Goal: Task Accomplishment & Management: Use online tool/utility

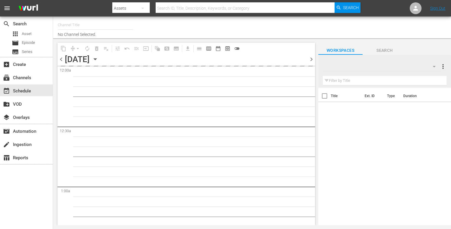
type input "The Film Detective (1847)"
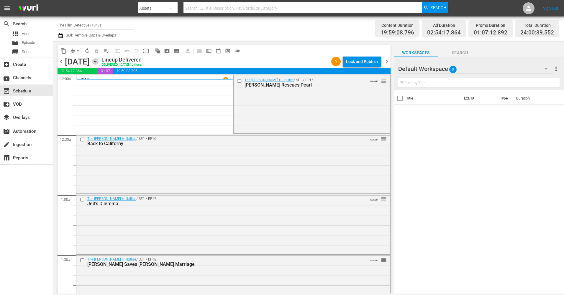
click at [96, 61] on icon "button" at bounding box center [95, 61] width 3 height 1
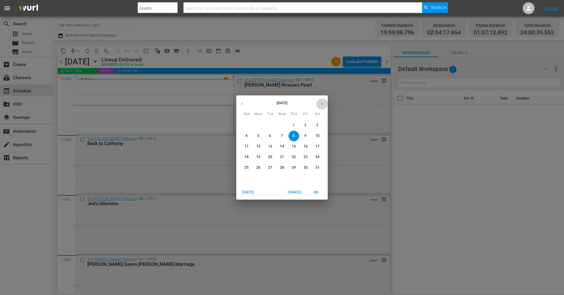
click at [323, 102] on icon "button" at bounding box center [321, 104] width 4 height 4
click at [323, 103] on icon "button" at bounding box center [321, 104] width 4 height 4
click at [321, 103] on icon "button" at bounding box center [321, 104] width 1 height 2
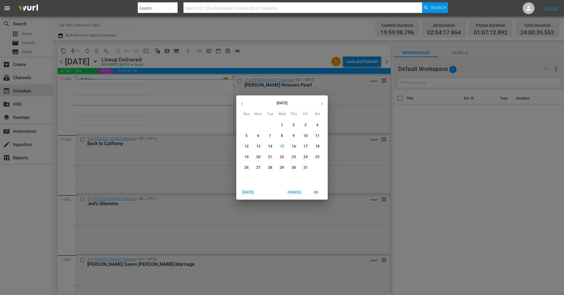
click at [321, 103] on icon "button" at bounding box center [321, 104] width 4 height 4
click at [240, 103] on icon "button" at bounding box center [242, 104] width 4 height 4
click at [304, 156] on p "24" at bounding box center [305, 157] width 4 height 5
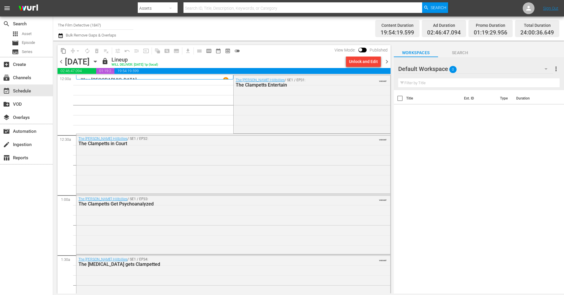
click at [384, 62] on span "chevron_right" at bounding box center [386, 61] width 7 height 7
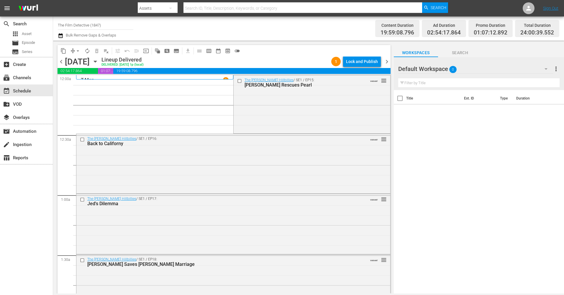
click at [98, 60] on icon "button" at bounding box center [95, 61] width 6 height 6
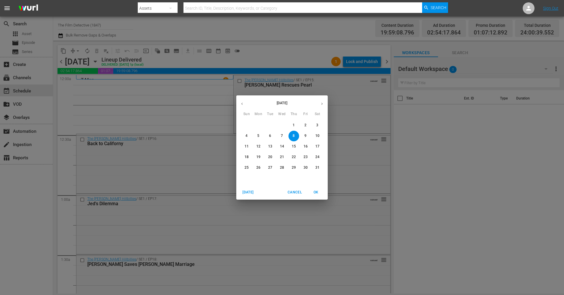
click at [319, 106] on icon "button" at bounding box center [321, 104] width 4 height 4
click at [319, 105] on icon "button" at bounding box center [321, 104] width 4 height 4
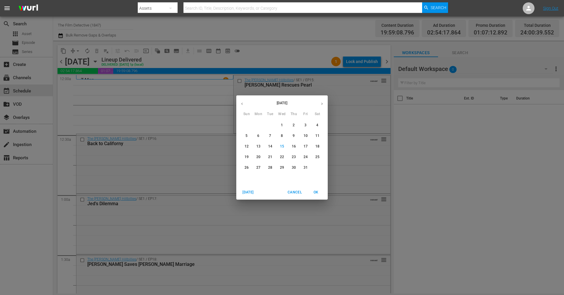
click at [316, 157] on p "25" at bounding box center [317, 157] width 4 height 5
